Goal: Task Accomplishment & Management: Manage account settings

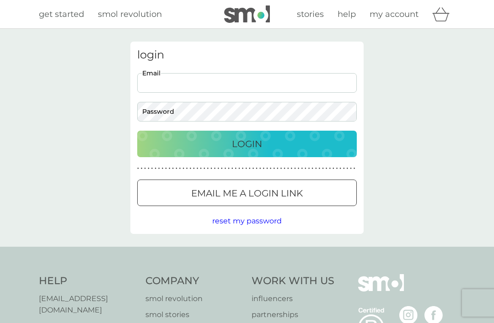
type input "[EMAIL_ADDRESS][DOMAIN_NAME]"
click at [247, 143] on button "Login" at bounding box center [246, 144] width 219 height 27
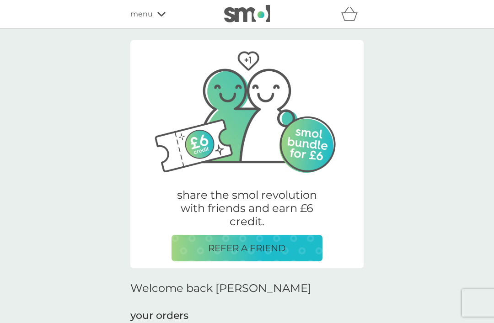
click at [165, 13] on icon at bounding box center [161, 13] width 8 height 5
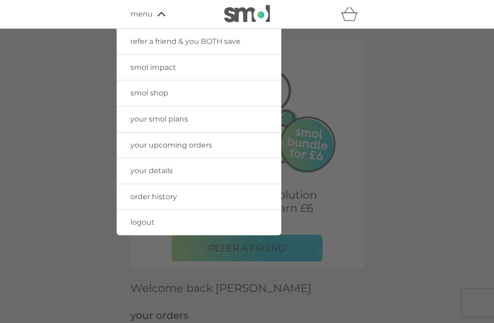
click at [170, 168] on span "your details" at bounding box center [151, 170] width 42 height 9
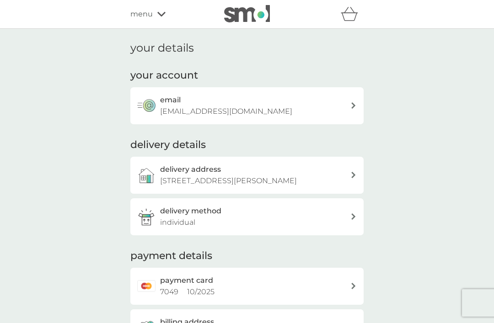
click at [355, 101] on div "email jeporteous@hotmail.co.uk" at bounding box center [246, 105] width 233 height 37
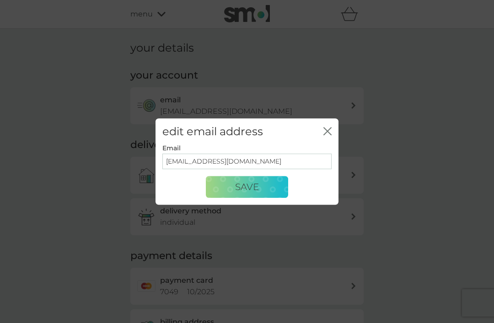
click at [260, 162] on input "jeporteous@hotmail.co.uk" at bounding box center [246, 162] width 169 height 16
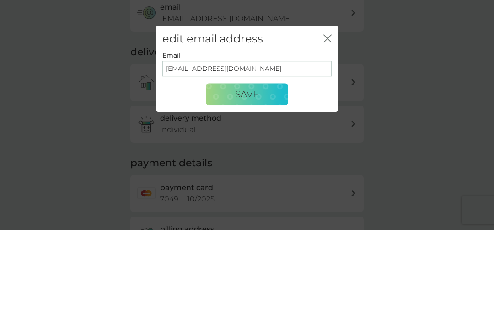
type input "jedodds@outlook.com"
click at [248, 181] on span "Save" at bounding box center [247, 186] width 24 height 11
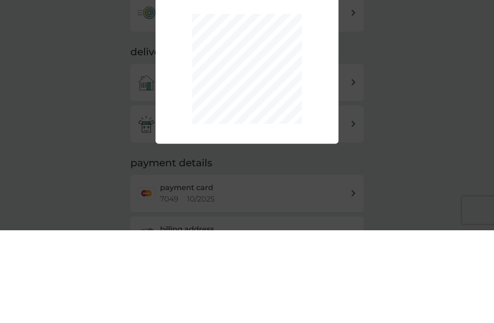
scroll to position [93, 0]
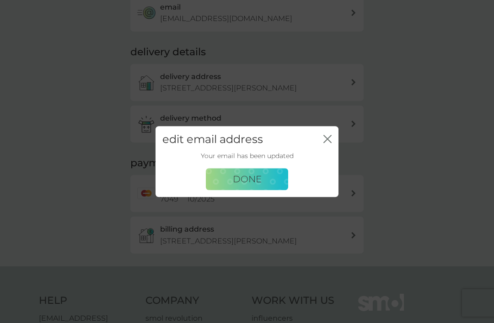
click at [252, 180] on span "Done" at bounding box center [247, 179] width 29 height 11
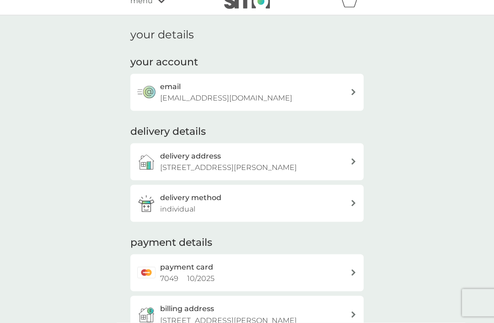
scroll to position [0, 0]
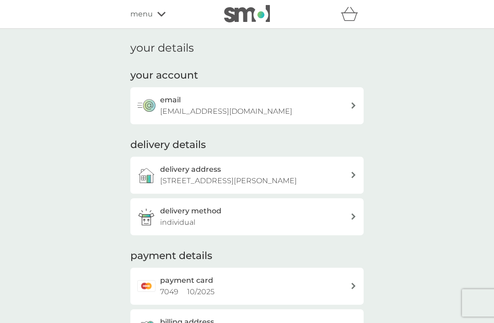
click at [161, 15] on icon at bounding box center [161, 13] width 8 height 5
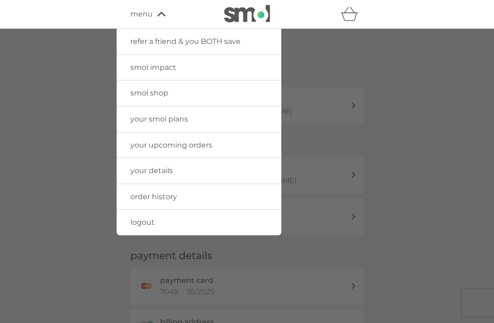
click at [149, 218] on span "logout" at bounding box center [142, 222] width 24 height 9
